Goal: Information Seeking & Learning: Learn about a topic

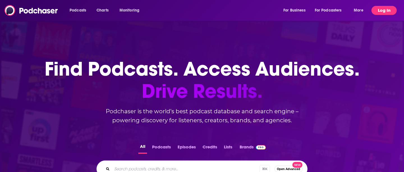
click at [381, 11] on button "Log In" at bounding box center [383, 10] width 25 height 9
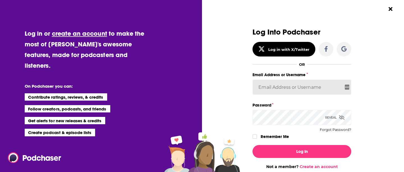
type input "BevCat3"
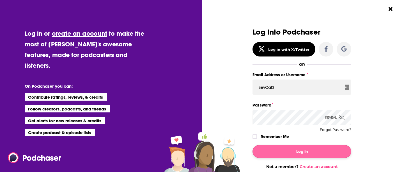
click at [287, 152] on button "Log In" at bounding box center [301, 151] width 99 height 13
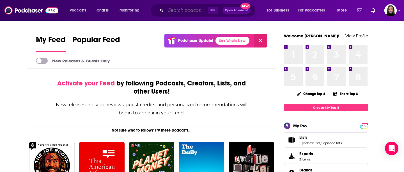
click at [180, 11] on input "Search podcasts, credits, & more..." at bounding box center [187, 10] width 42 height 9
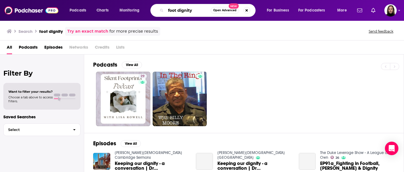
click at [177, 12] on input "foot dignity" at bounding box center [188, 10] width 45 height 9
type input "food dignity"
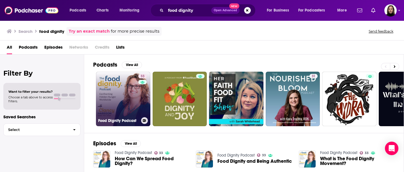
click at [122, 104] on link "33 Food Dignity Podcast" at bounding box center [123, 99] width 54 height 54
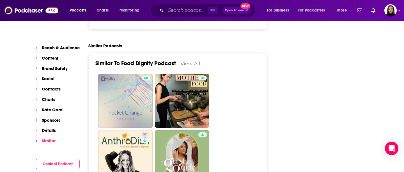
scroll to position [985, 0]
